Goal: Information Seeking & Learning: Learn about a topic

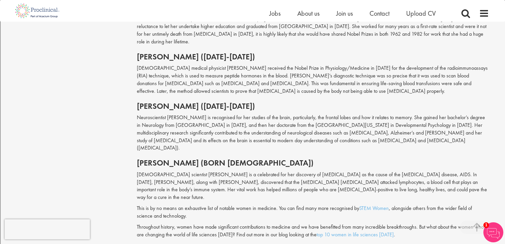
scroll to position [800, 0]
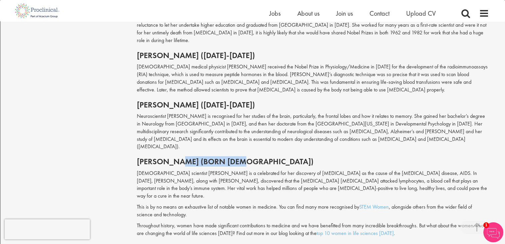
drag, startPoint x: 242, startPoint y: 117, endPoint x: 180, endPoint y: 118, distance: 61.3
click at [180, 157] on h2 "[PERSON_NAME] (born [DEMOGRAPHIC_DATA])" at bounding box center [313, 161] width 353 height 9
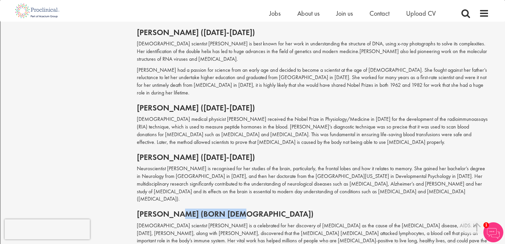
scroll to position [746, 0]
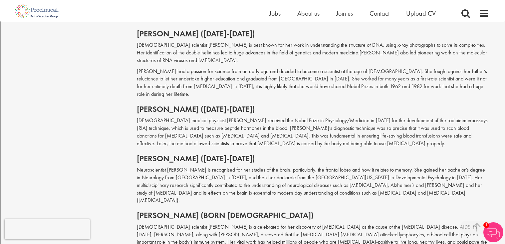
click at [248, 211] on h2 "[PERSON_NAME] (born [DEMOGRAPHIC_DATA])" at bounding box center [313, 215] width 353 height 9
drag, startPoint x: 242, startPoint y: 171, endPoint x: 134, endPoint y: 165, distance: 108.4
copy h2 "[PERSON_NAME]"
click at [206, 211] on h2 "[PERSON_NAME] (born [DEMOGRAPHIC_DATA])" at bounding box center [313, 215] width 353 height 9
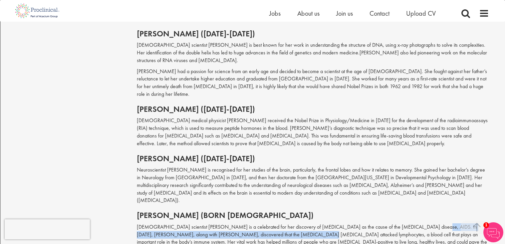
drag, startPoint x: 412, startPoint y: 182, endPoint x: 270, endPoint y: 185, distance: 141.6
click at [270, 223] on p "[DEMOGRAPHIC_DATA] scientist [PERSON_NAME] is a celebrated for her discovery of…" at bounding box center [313, 238] width 353 height 30
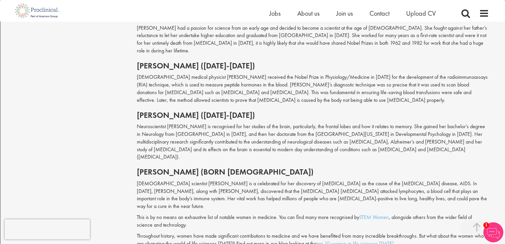
scroll to position [790, 0]
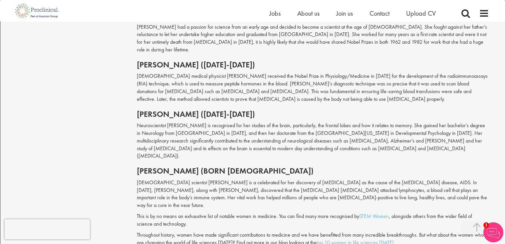
drag, startPoint x: 472, startPoint y: 138, endPoint x: 219, endPoint y: 144, distance: 253.0
click at [219, 179] on p "[DEMOGRAPHIC_DATA] scientist [PERSON_NAME] is a celebrated for her discovery of…" at bounding box center [313, 194] width 353 height 30
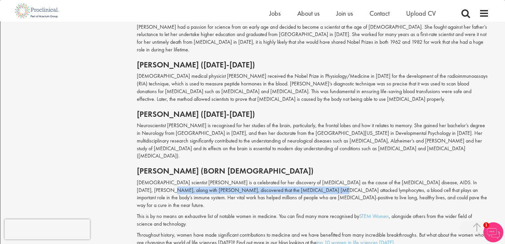
drag, startPoint x: 470, startPoint y: 139, endPoint x: 277, endPoint y: 145, distance: 193.4
click at [277, 179] on p "[DEMOGRAPHIC_DATA] scientist [PERSON_NAME] is a celebrated for her discovery of…" at bounding box center [313, 194] width 353 height 30
copy p "[PERSON_NAME], discovered that the [MEDICAL_DATA] [MEDICAL_DATA] attacked lymph…"
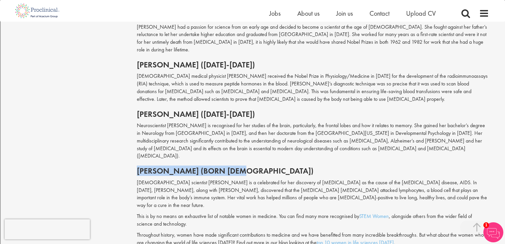
drag, startPoint x: 242, startPoint y: 126, endPoint x: 134, endPoint y: 122, distance: 108.4
copy h2 "[PERSON_NAME]"
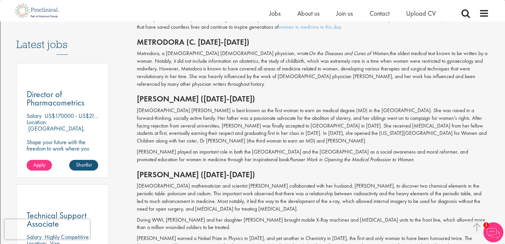
scroll to position [336, 0]
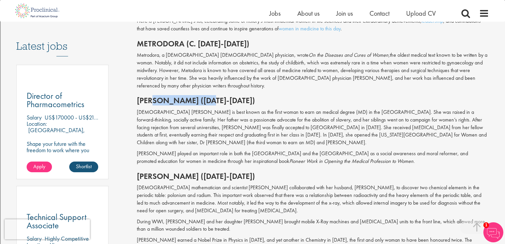
drag, startPoint x: 216, startPoint y: 92, endPoint x: 153, endPoint y: 93, distance: 63.3
click at [153, 96] on h2 "[PERSON_NAME] ([DATE]-[DATE])" at bounding box center [313, 100] width 353 height 9
click at [217, 96] on h2 "[PERSON_NAME] ([DATE]-[DATE])" at bounding box center [313, 100] width 353 height 9
drag, startPoint x: 217, startPoint y: 92, endPoint x: 144, endPoint y: 90, distance: 72.3
click at [144, 96] on h2 "[PERSON_NAME] ([DATE]-[DATE])" at bounding box center [313, 100] width 353 height 9
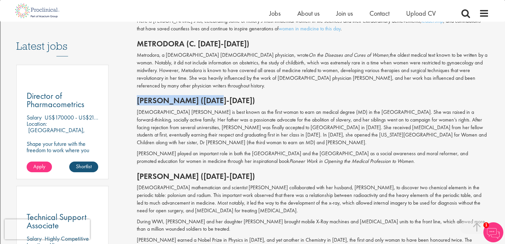
copy h2 "[PERSON_NAME]"
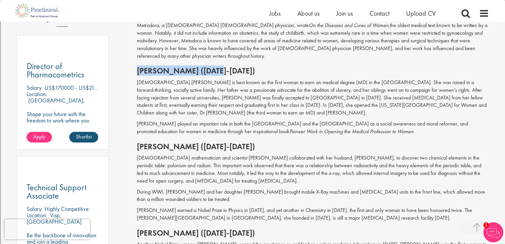
scroll to position [367, 0]
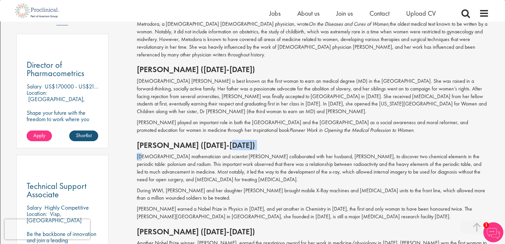
drag, startPoint x: 227, startPoint y: 139, endPoint x: 143, endPoint y: 147, distance: 85.0
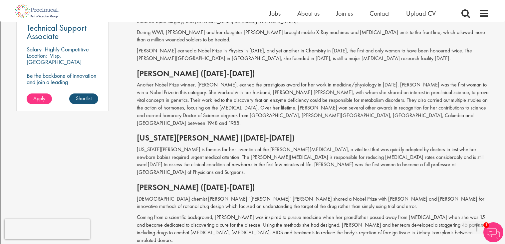
scroll to position [528, 0]
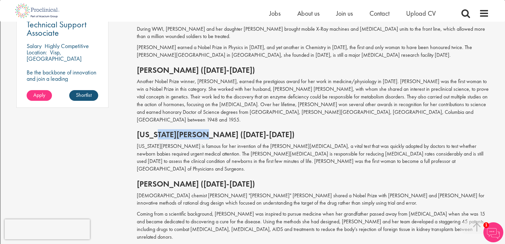
drag, startPoint x: 206, startPoint y: 116, endPoint x: 160, endPoint y: 114, distance: 45.7
click at [160, 130] on h2 "[US_STATE][PERSON_NAME] ([DATE]-[DATE])" at bounding box center [313, 134] width 353 height 9
drag, startPoint x: 238, startPoint y: 133, endPoint x: 261, endPoint y: 133, distance: 22.7
click at [261, 142] on p "[US_STATE][PERSON_NAME] is famous for her invention of the [PERSON_NAME][MEDICA…" at bounding box center [313, 157] width 353 height 30
copy p "pgar score"
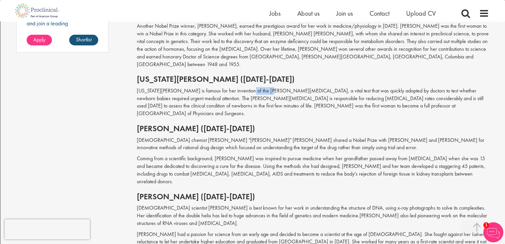
scroll to position [584, 0]
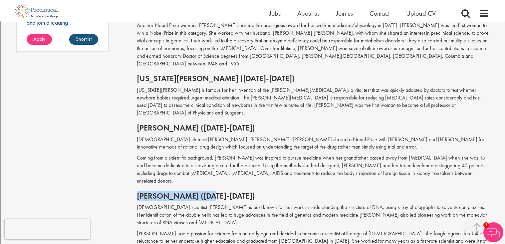
drag, startPoint x: 217, startPoint y: 166, endPoint x: 136, endPoint y: 164, distance: 81.0
click at [136, 164] on div "The 10 most influential women in the history of medicine our consultant managin…" at bounding box center [313, 20] width 363 height 1059
copy h2 "[PERSON_NAME]"
